Goal: Information Seeking & Learning: Learn about a topic

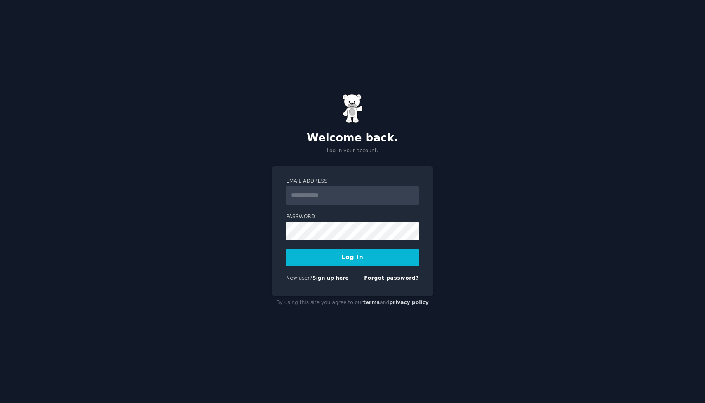
click at [324, 193] on input "Email Address" at bounding box center [352, 195] width 133 height 18
type input "**********"
click at [353, 259] on button "Log In" at bounding box center [352, 257] width 133 height 17
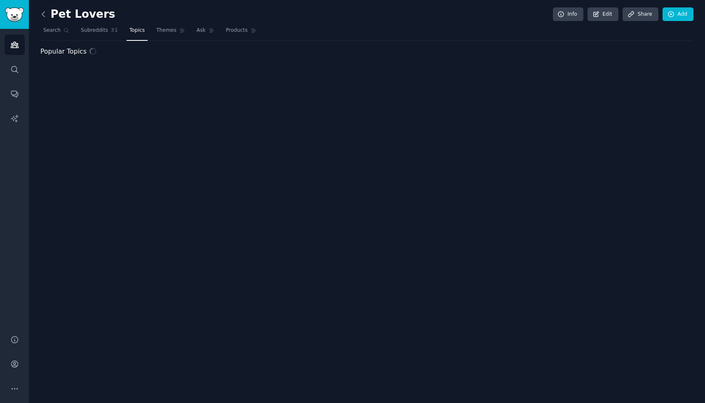
click at [43, 16] on icon at bounding box center [43, 14] width 9 height 9
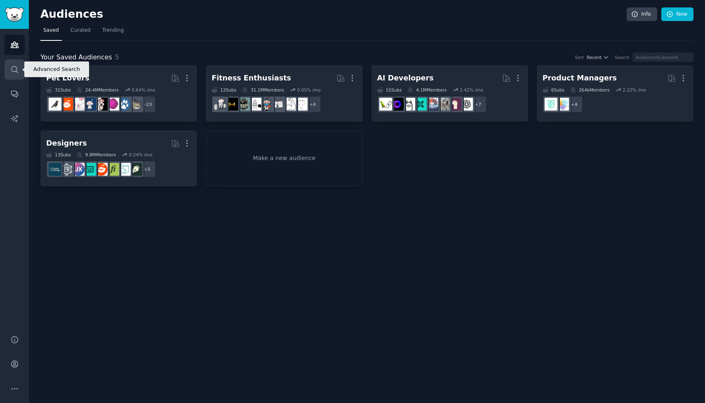
click at [13, 67] on icon "Sidebar" at bounding box center [14, 69] width 9 height 9
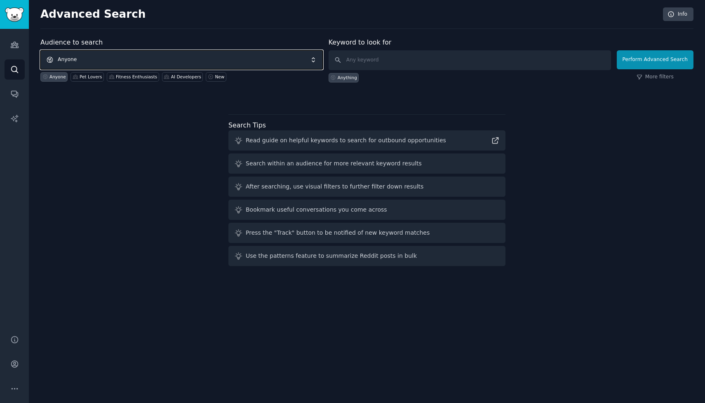
click at [140, 57] on span "Anyone" at bounding box center [181, 59] width 282 height 19
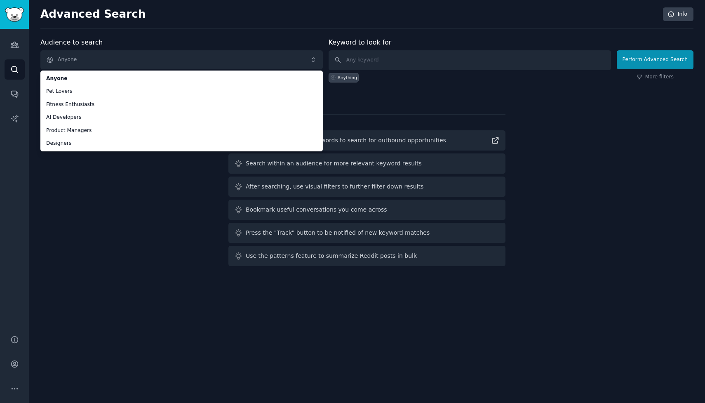
click at [193, 35] on div "Advanced Search Info Audience to search Anyone Anyone Pet Lovers Fitness Enthus…" at bounding box center [367, 201] width 676 height 403
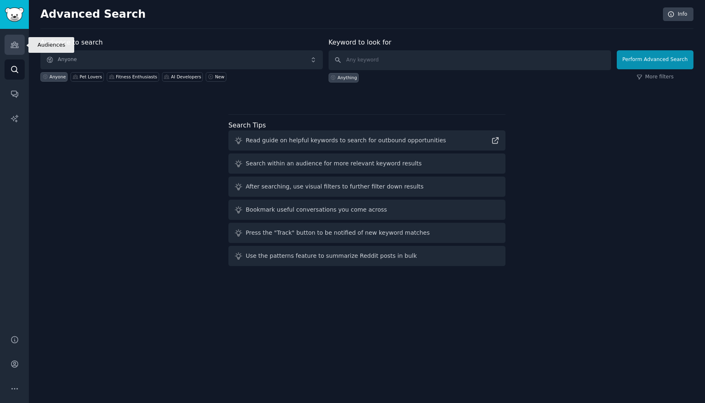
click at [18, 40] on icon "Sidebar" at bounding box center [14, 44] width 9 height 9
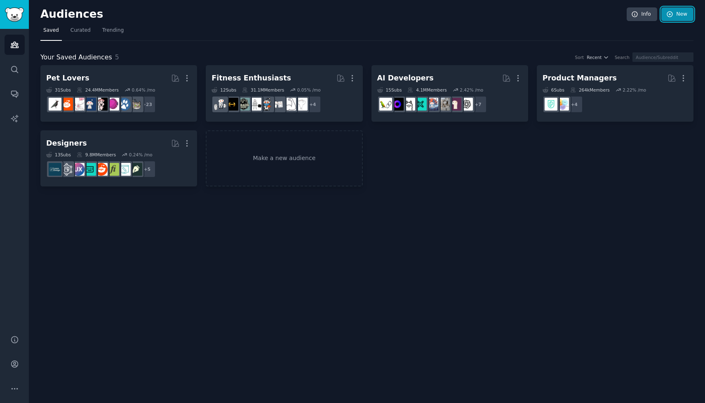
click at [672, 15] on icon at bounding box center [669, 14] width 7 height 7
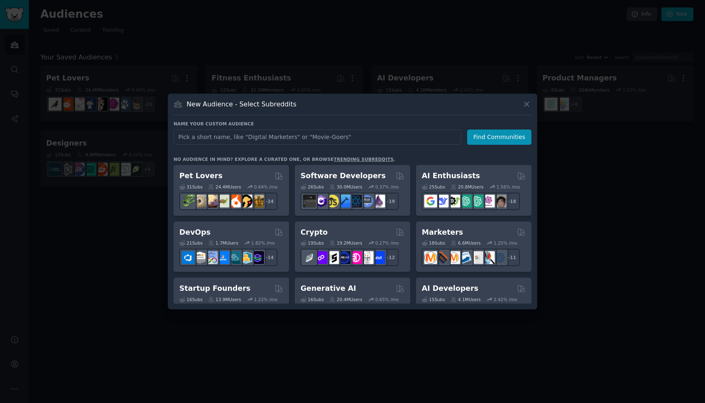
click at [281, 137] on input "text" at bounding box center [318, 136] width 288 height 15
type input "relationship"
click at [478, 136] on button "Find Communities" at bounding box center [499, 136] width 64 height 15
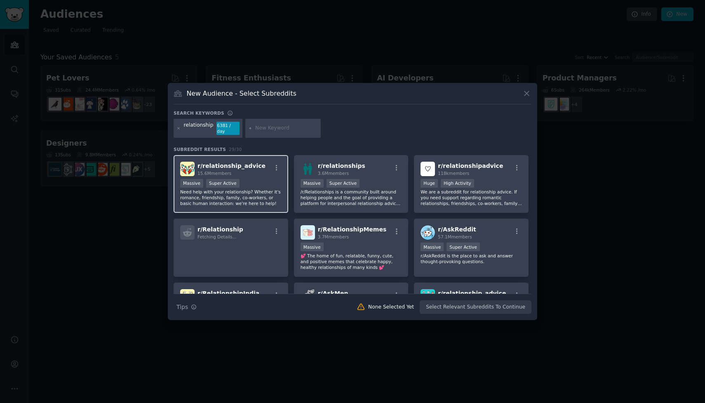
click at [245, 174] on div "15.6M members" at bounding box center [232, 173] width 68 height 6
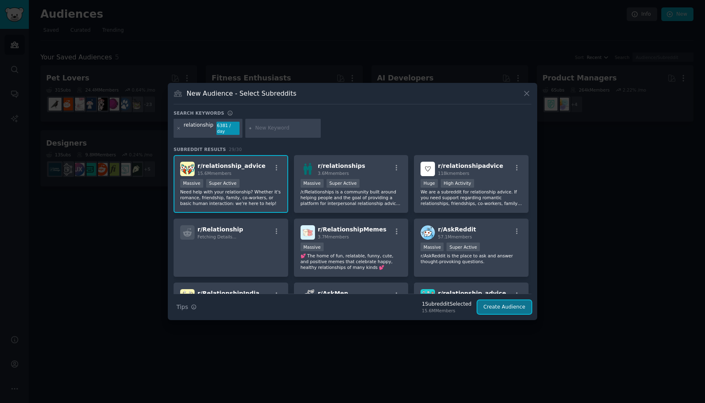
click at [492, 305] on button "Create Audience" at bounding box center [505, 307] width 54 height 14
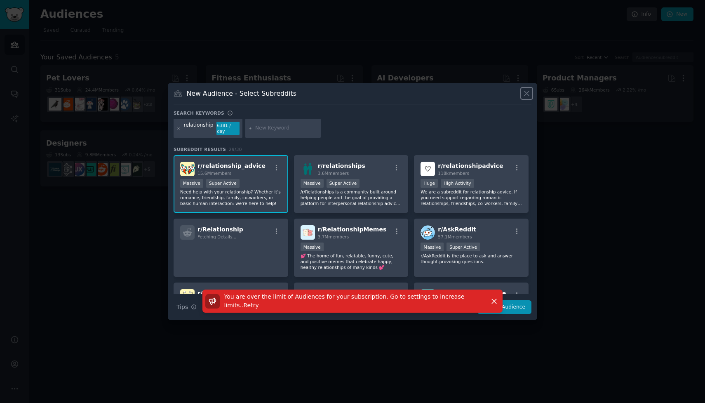
click at [527, 92] on icon at bounding box center [527, 94] width 5 height 5
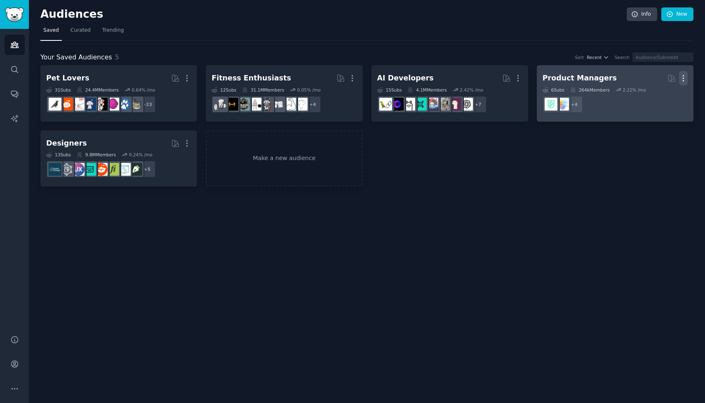
click at [685, 82] on icon "button" at bounding box center [683, 78] width 9 height 9
click at [656, 96] on p "Delete" at bounding box center [661, 95] width 19 height 9
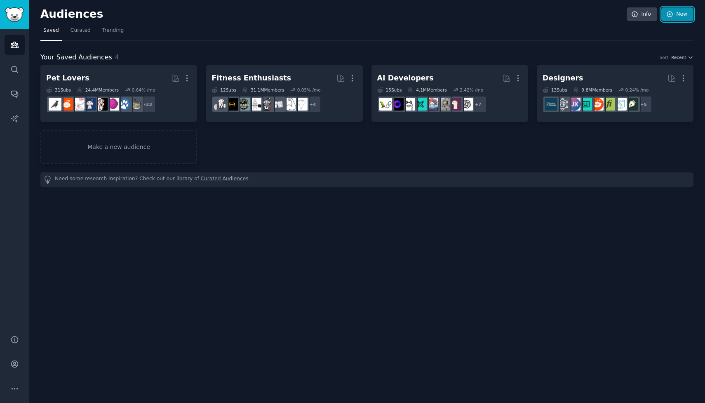
click at [680, 16] on link "New" at bounding box center [677, 14] width 32 height 14
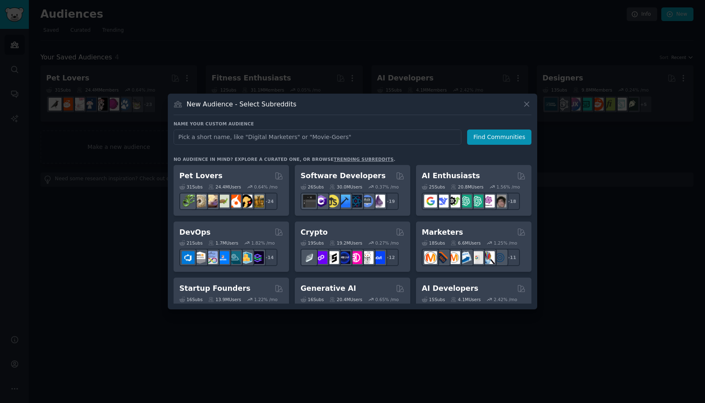
click at [210, 135] on input "text" at bounding box center [318, 136] width 288 height 15
type input "relationship"
click at [479, 140] on button "Find Communities" at bounding box center [499, 136] width 64 height 15
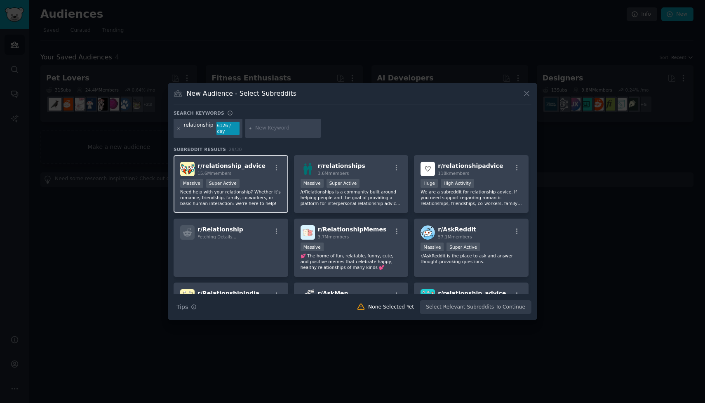
click at [242, 164] on span "r/ relationship_advice" at bounding box center [232, 165] width 68 height 7
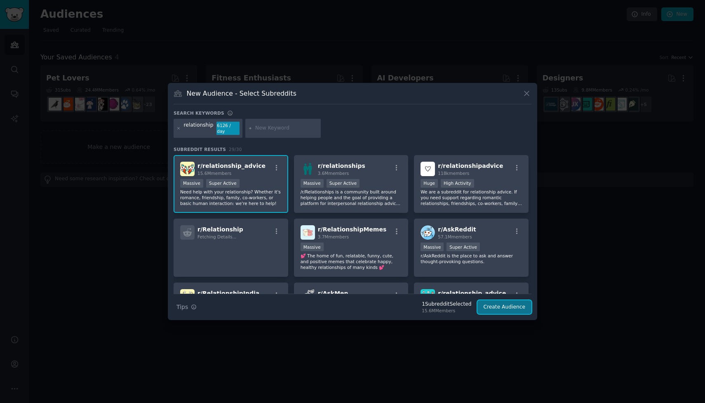
click at [504, 301] on button "Create Audience" at bounding box center [505, 307] width 54 height 14
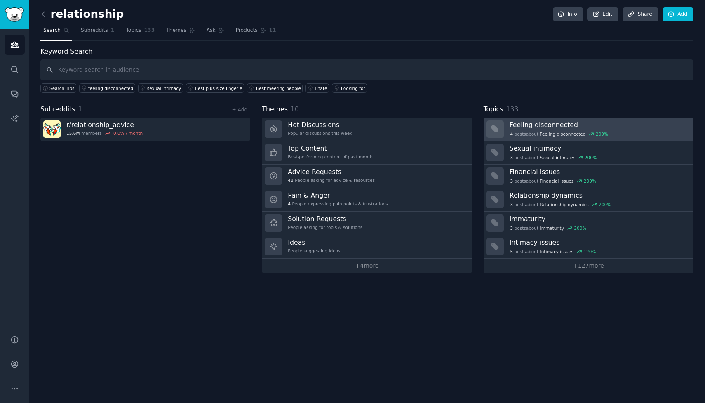
click at [629, 124] on h3 "Feeling disconnected" at bounding box center [599, 124] width 178 height 9
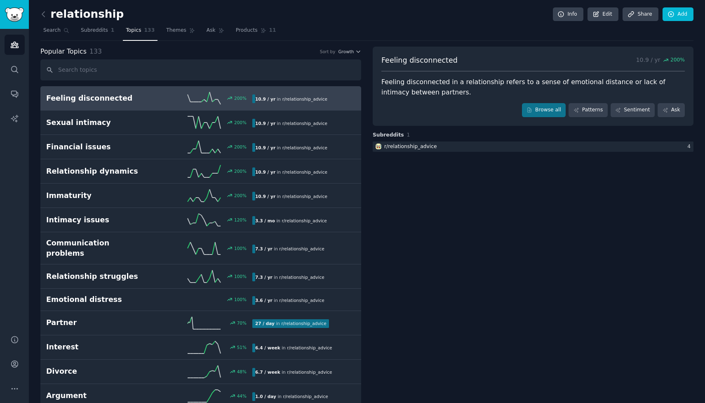
click at [431, 60] on span "Feeling disconnected" at bounding box center [419, 60] width 76 height 10
drag, startPoint x: 431, startPoint y: 60, endPoint x: 412, endPoint y: 59, distance: 19.0
click at [412, 59] on span "Feeling disconnected" at bounding box center [419, 60] width 76 height 10
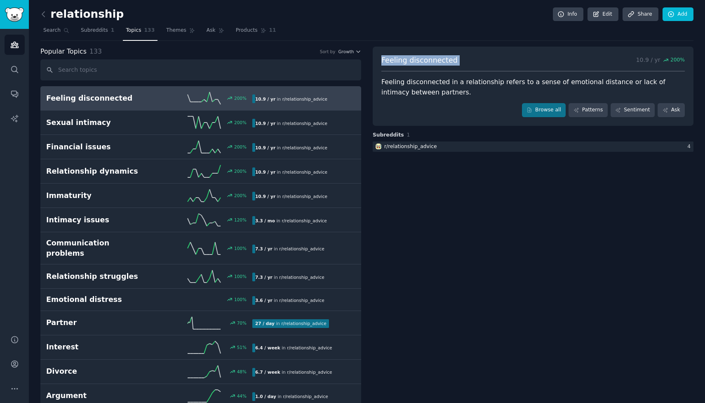
click at [407, 45] on div at bounding box center [407, 45] width 0 height 0
click at [494, 66] on div "Feeling disconnected 10.9 / yr 200 %" at bounding box center [532, 63] width 303 height 16
click at [406, 67] on div "Feeling disconnected 10.9 / yr 200 %" at bounding box center [532, 63] width 303 height 16
click at [400, 63] on span "Feeling disconnected" at bounding box center [419, 60] width 76 height 10
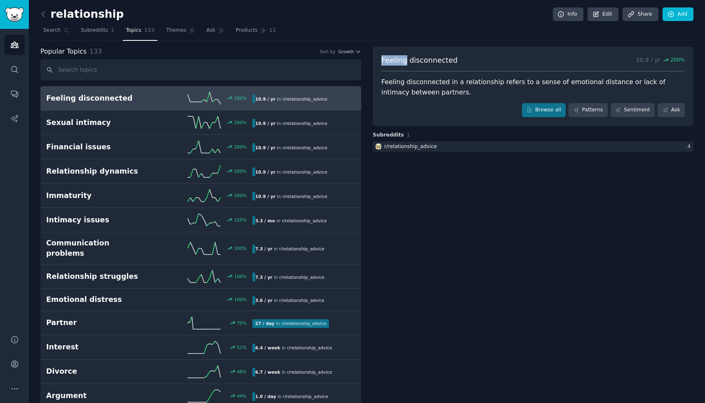
click at [400, 63] on span "Feeling disconnected" at bounding box center [419, 60] width 76 height 10
click at [426, 63] on span "Feeling disconnected" at bounding box center [419, 60] width 76 height 10
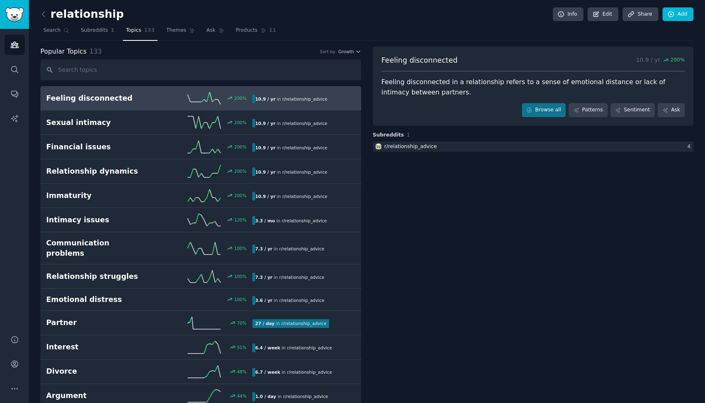
click at [472, 90] on div "Feeling disconnected in a relationship refers to a sense of emotional distance …" at bounding box center [532, 87] width 303 height 20
click at [582, 109] on link "Patterns" at bounding box center [588, 110] width 39 height 14
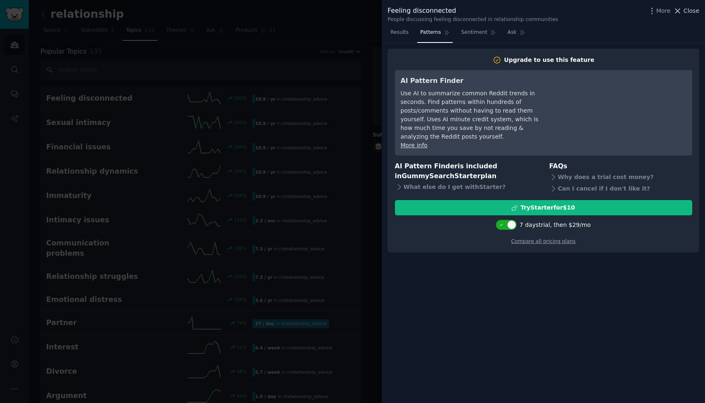
click at [694, 10] on span "Close" at bounding box center [692, 11] width 16 height 9
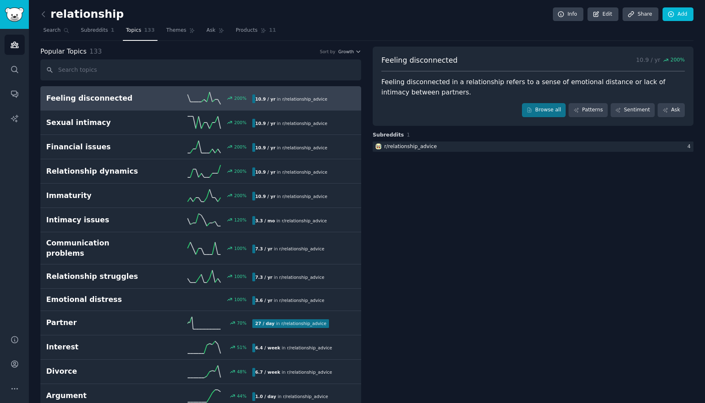
click at [408, 86] on div "Feeling disconnected in a relationship refers to a sense of emotional distance …" at bounding box center [532, 87] width 303 height 20
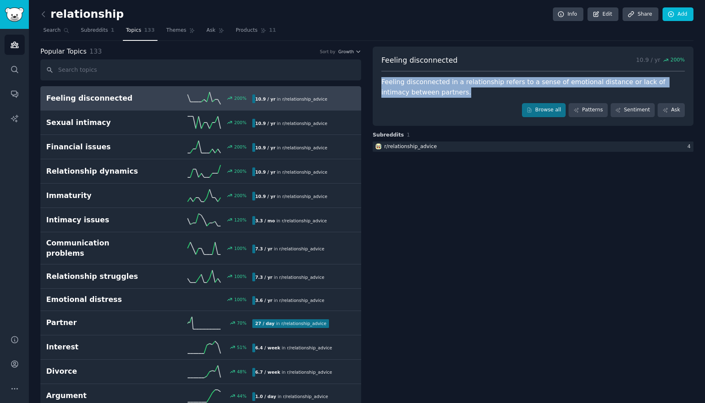
click at [408, 86] on div "Feeling disconnected in a relationship refers to a sense of emotional distance …" at bounding box center [532, 87] width 303 height 20
click at [417, 93] on div "Feeling disconnected in a relationship refers to a sense of emotional distance …" at bounding box center [532, 87] width 303 height 20
